Goal: Information Seeking & Learning: Learn about a topic

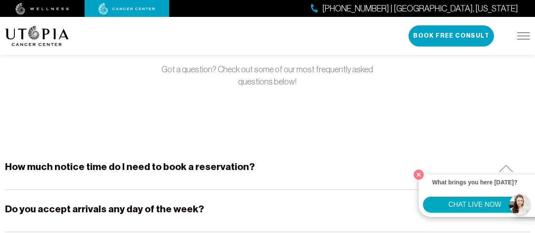
scroll to position [113, 0]
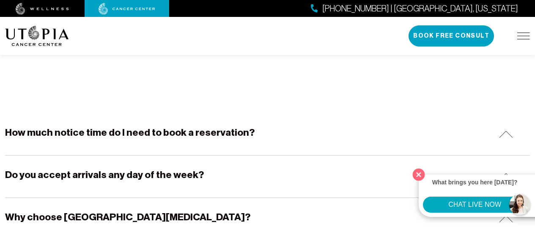
click at [419, 172] on button "Close" at bounding box center [418, 174] width 17 height 17
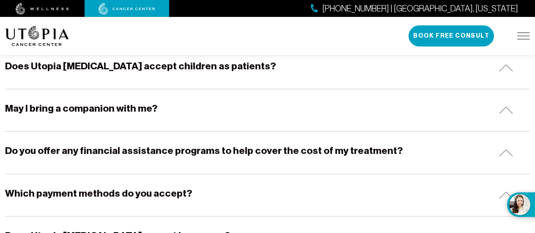
scroll to position [423, 0]
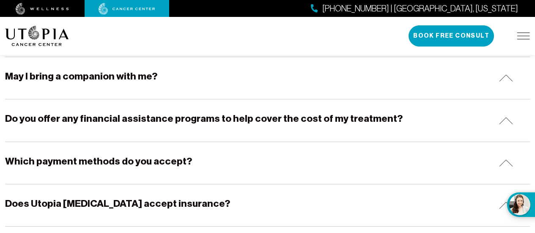
click at [168, 158] on h5 "Which payment methods do you accept?" at bounding box center [98, 161] width 187 height 13
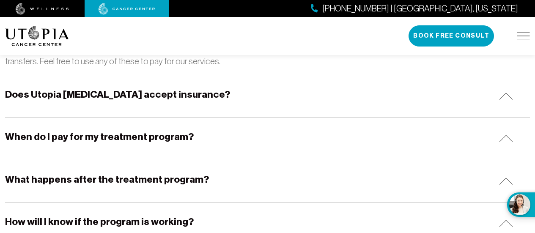
scroll to position [592, 0]
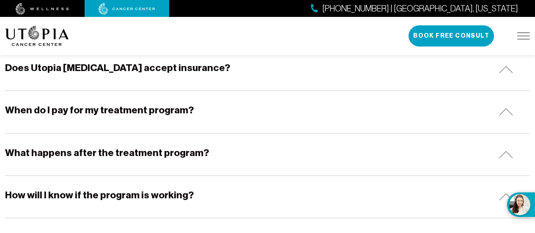
click at [187, 197] on div "How will I know if the program is working?" at bounding box center [267, 197] width 525 height 42
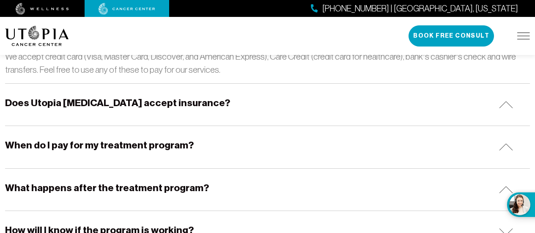
scroll to position [550, 0]
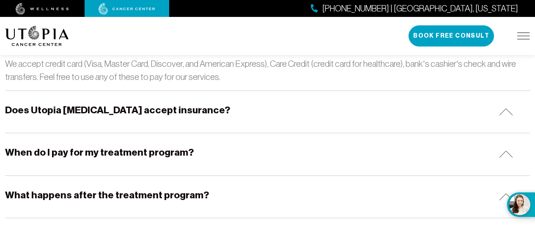
click at [504, 109] on img at bounding box center [506, 111] width 14 height 7
